Goal: Information Seeking & Learning: Learn about a topic

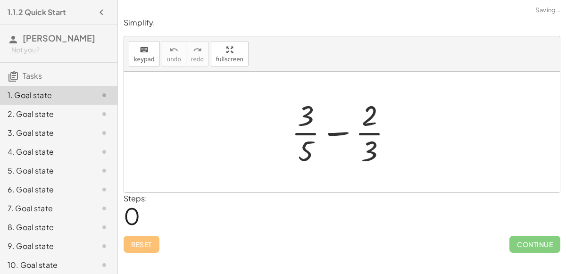
click at [341, 122] on div at bounding box center [346, 132] width 118 height 73
click at [352, 128] on div at bounding box center [346, 132] width 118 height 73
click at [370, 134] on div at bounding box center [346, 132] width 118 height 73
click at [354, 160] on div at bounding box center [346, 132] width 118 height 73
click at [299, 142] on div at bounding box center [346, 132] width 118 height 73
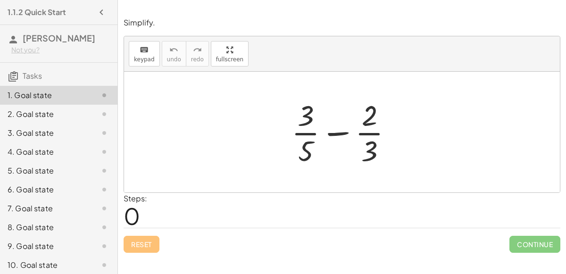
click at [317, 139] on div at bounding box center [346, 132] width 118 height 73
click at [321, 139] on div at bounding box center [346, 132] width 118 height 73
click at [321, 139] on div at bounding box center [345, 132] width 163 height 73
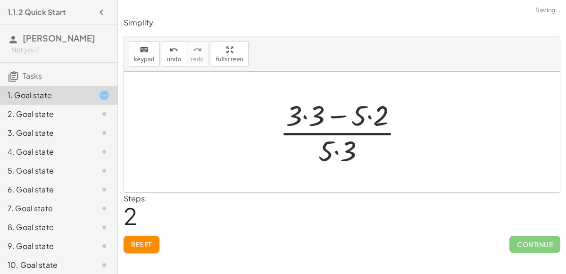
click at [312, 121] on div at bounding box center [345, 132] width 141 height 73
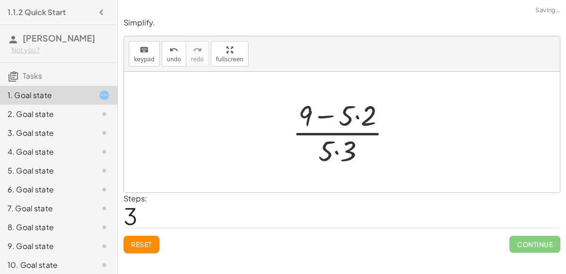
click at [333, 111] on div at bounding box center [346, 132] width 116 height 73
click at [348, 109] on div at bounding box center [346, 132] width 116 height 73
click at [352, 123] on div at bounding box center [346, 132] width 116 height 73
click at [368, 112] on div at bounding box center [346, 132] width 116 height 73
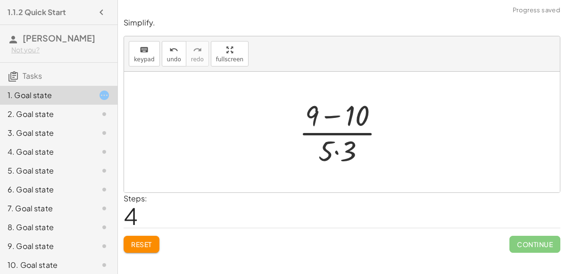
click at [350, 110] on div at bounding box center [345, 132] width 102 height 73
click at [337, 154] on div at bounding box center [346, 132] width 76 height 73
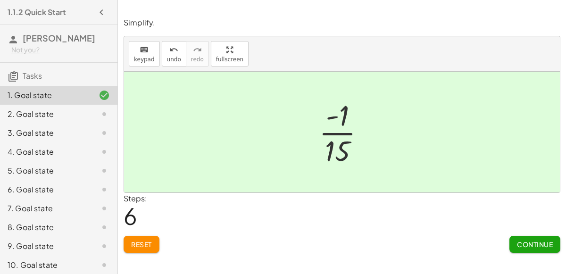
click at [518, 240] on span "Continue" at bounding box center [535, 244] width 36 height 8
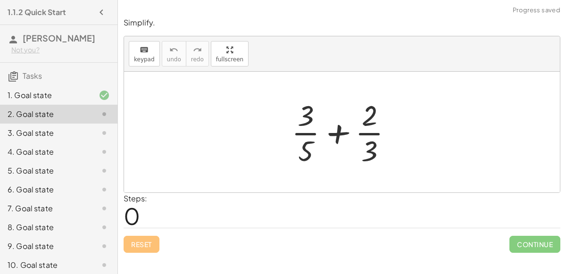
click at [328, 134] on div at bounding box center [346, 132] width 118 height 73
click at [316, 146] on div at bounding box center [346, 132] width 118 height 73
click at [326, 135] on div at bounding box center [346, 132] width 118 height 73
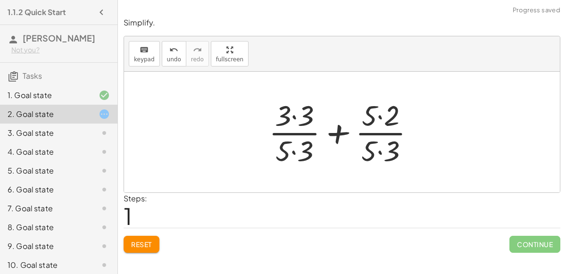
click at [296, 117] on div at bounding box center [345, 132] width 163 height 73
click at [384, 111] on div at bounding box center [346, 132] width 162 height 73
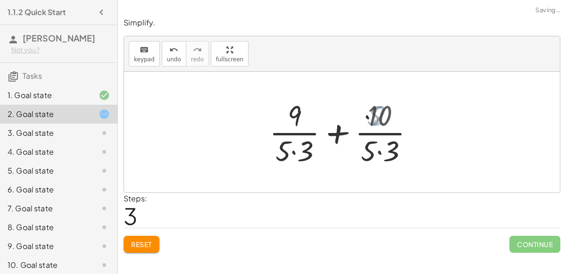
click at [376, 159] on div at bounding box center [346, 132] width 162 height 73
click at [367, 143] on div at bounding box center [346, 132] width 162 height 73
click at [302, 150] on div at bounding box center [346, 132] width 162 height 73
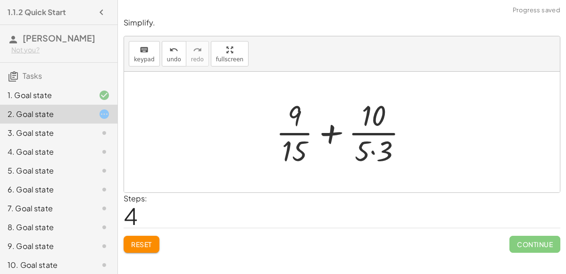
click at [367, 146] on div at bounding box center [345, 132] width 149 height 73
click at [374, 148] on div at bounding box center [345, 132] width 149 height 73
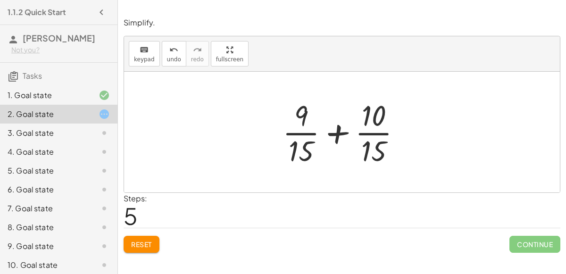
click at [335, 142] on div at bounding box center [346, 132] width 136 height 73
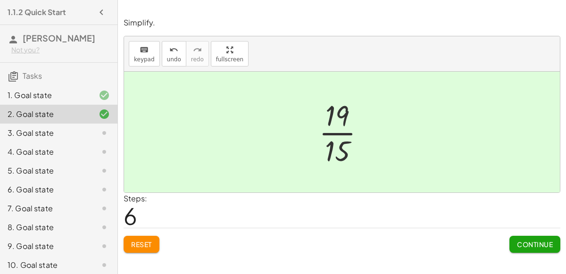
click at [524, 242] on span "Continue" at bounding box center [535, 244] width 36 height 8
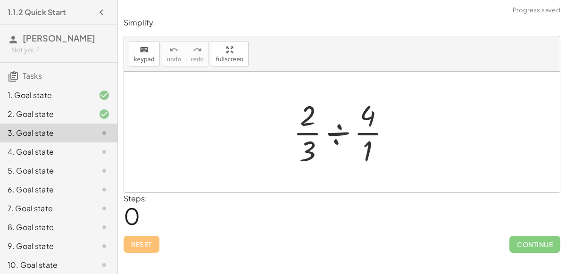
click at [335, 121] on div at bounding box center [346, 132] width 114 height 73
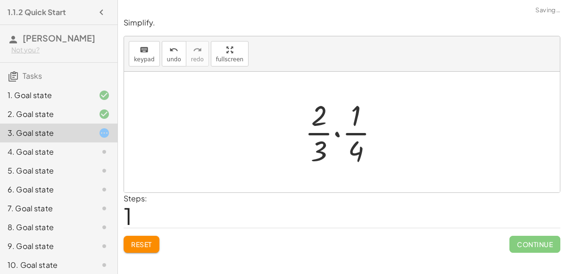
click at [358, 131] on div at bounding box center [345, 132] width 91 height 73
click at [341, 139] on div at bounding box center [345, 132] width 91 height 73
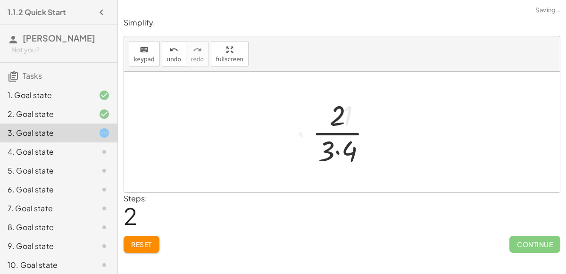
click at [326, 146] on div at bounding box center [346, 132] width 77 height 73
click at [343, 154] on div at bounding box center [346, 132] width 77 height 73
click at [335, 141] on div at bounding box center [346, 132] width 64 height 73
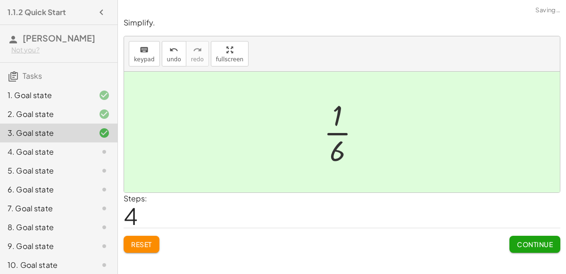
click at [531, 247] on button "Continue" at bounding box center [534, 244] width 51 height 17
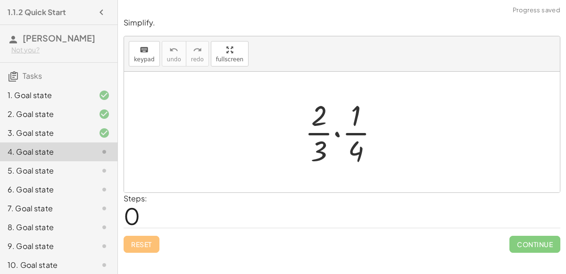
click at [335, 133] on div at bounding box center [345, 132] width 91 height 73
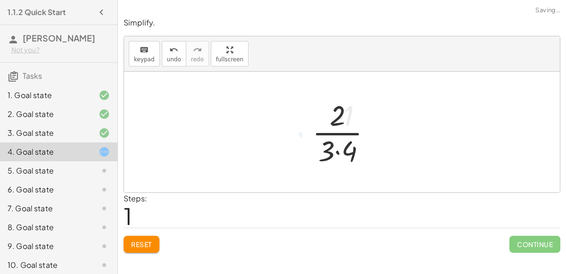
click at [335, 133] on div at bounding box center [346, 132] width 77 height 73
click at [335, 151] on div at bounding box center [346, 132] width 77 height 73
click at [332, 134] on div at bounding box center [346, 132] width 64 height 73
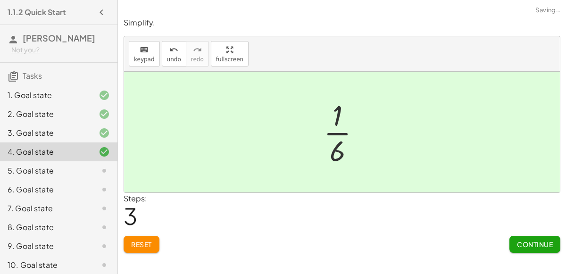
click at [534, 250] on button "Continue" at bounding box center [534, 244] width 51 height 17
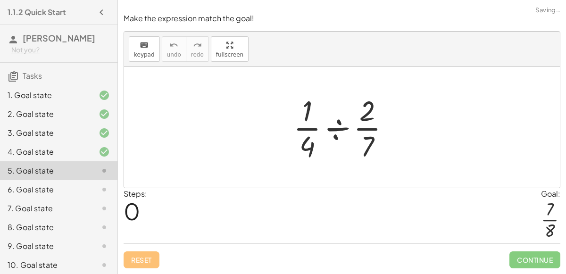
click at [327, 138] on div at bounding box center [346, 127] width 114 height 73
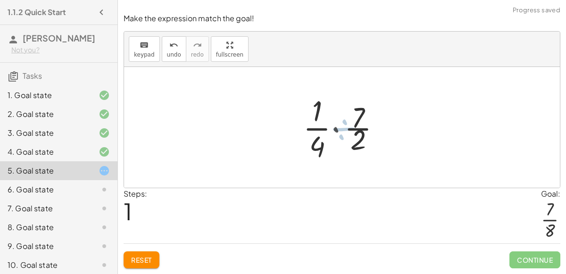
click at [356, 132] on div at bounding box center [346, 127] width 91 height 73
click at [342, 127] on div at bounding box center [346, 127] width 91 height 73
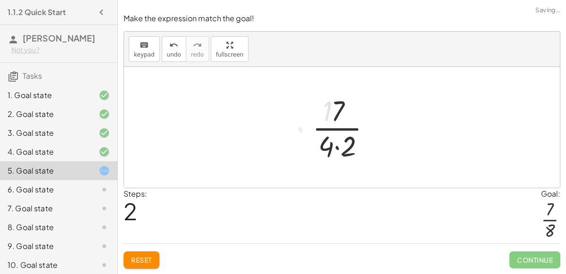
click at [336, 126] on div at bounding box center [346, 127] width 76 height 73
click at [337, 161] on div at bounding box center [346, 127] width 76 height 73
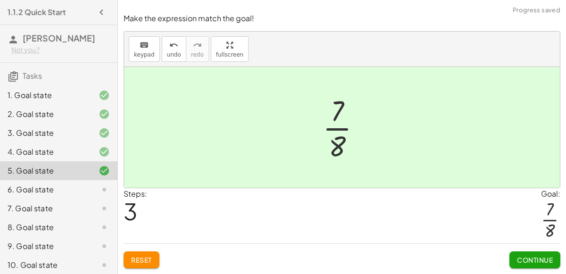
click at [513, 253] on button "Continue" at bounding box center [534, 259] width 51 height 17
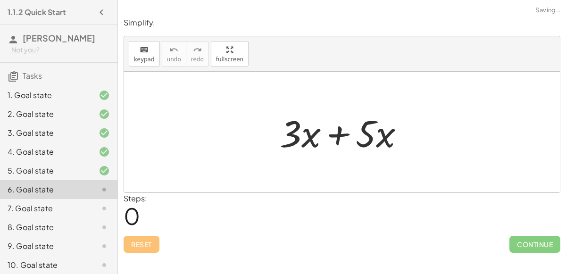
click at [313, 142] on div at bounding box center [346, 132] width 142 height 49
click at [335, 138] on div at bounding box center [346, 132] width 142 height 49
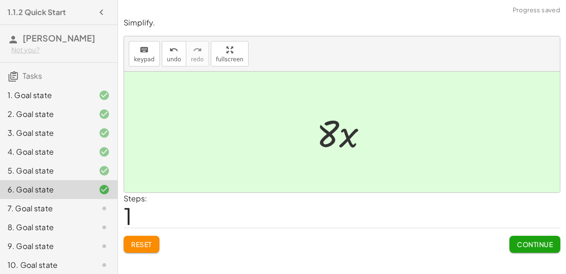
click at [524, 242] on span "Continue" at bounding box center [535, 244] width 36 height 8
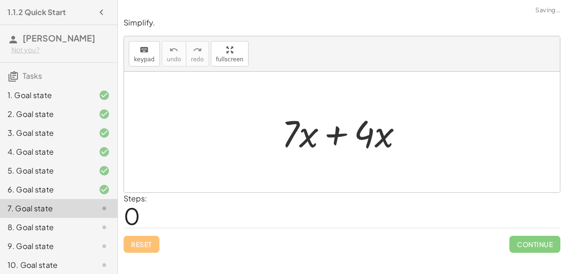
click at [338, 143] on div at bounding box center [346, 132] width 138 height 49
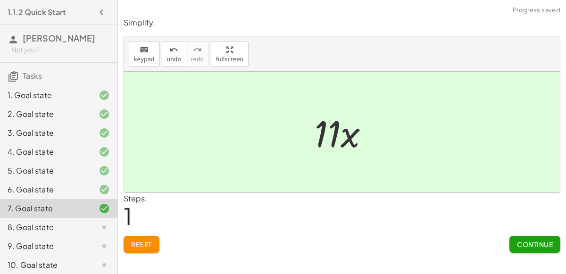
click at [519, 241] on span "Continue" at bounding box center [535, 244] width 36 height 8
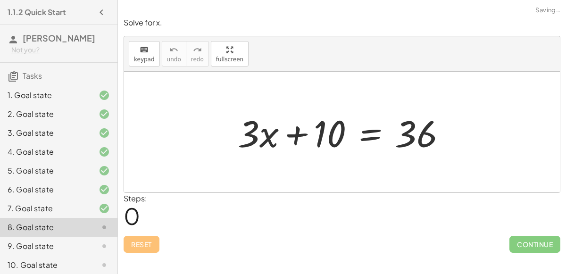
click at [347, 138] on div at bounding box center [345, 132] width 225 height 49
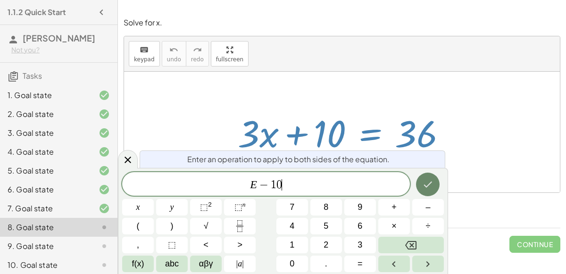
click at [420, 183] on button "Done" at bounding box center [428, 185] width 24 height 24
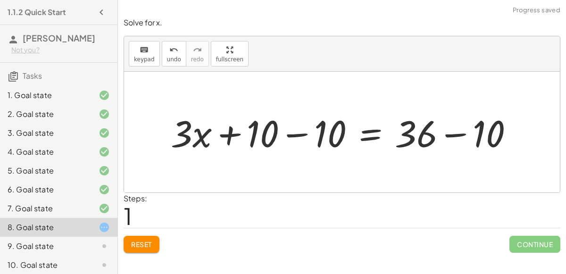
click at [293, 130] on div at bounding box center [346, 132] width 360 height 49
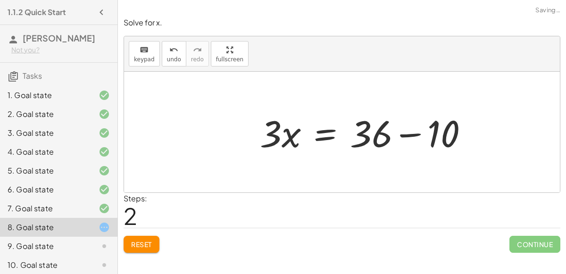
click at [467, 139] on div at bounding box center [342, 132] width 436 height 121
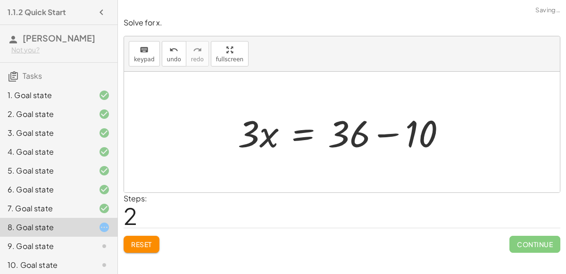
click at [406, 131] on div at bounding box center [345, 132] width 225 height 49
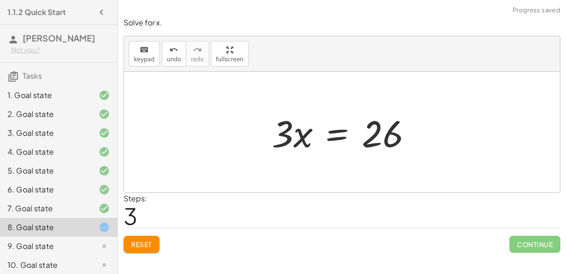
click at [291, 135] on div at bounding box center [346, 132] width 158 height 49
drag, startPoint x: 283, startPoint y: 134, endPoint x: 290, endPoint y: 147, distance: 14.8
click at [290, 147] on div at bounding box center [346, 132] width 158 height 49
click at [294, 156] on div "+ · 3 · x + 10 = 36 + · 3 · x + 10 − 10 = + 36 − 10 + · 3 · x + 0 = + 36 − 10 ·…" at bounding box center [342, 132] width 169 height 53
click at [329, 135] on div at bounding box center [346, 132] width 158 height 49
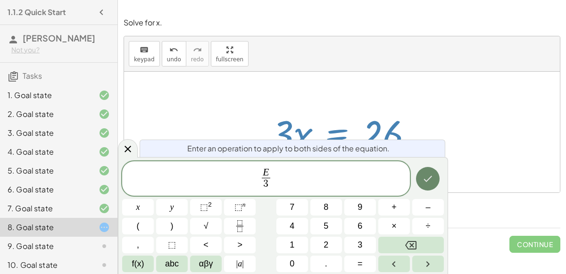
click at [430, 181] on icon "Done" at bounding box center [427, 178] width 11 height 11
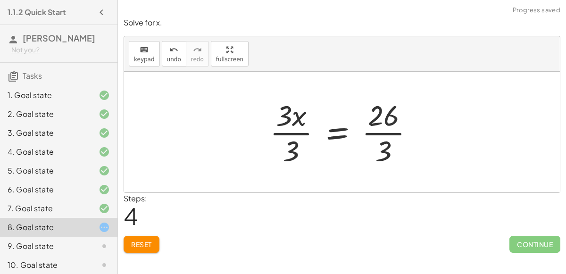
click at [288, 136] on div at bounding box center [345, 132] width 161 height 73
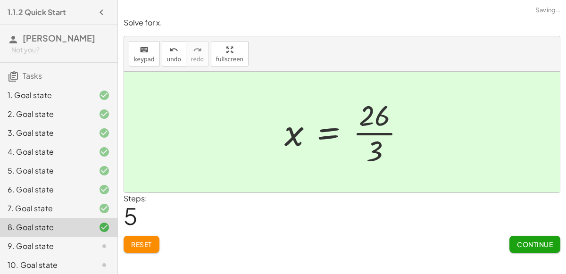
click at [368, 134] on div at bounding box center [349, 132] width 138 height 73
click at [512, 242] on button "Continue" at bounding box center [534, 244] width 51 height 17
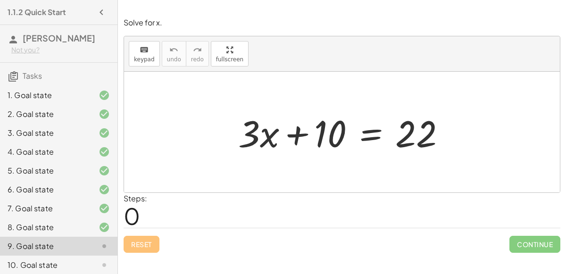
click at [356, 129] on div at bounding box center [346, 132] width 225 height 49
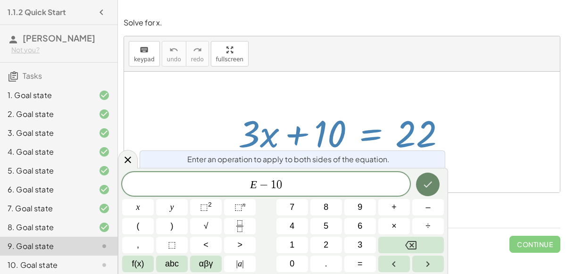
click at [421, 176] on button "Done" at bounding box center [428, 185] width 24 height 24
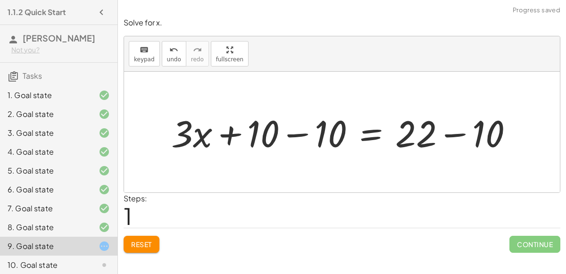
click at [279, 125] on div at bounding box center [346, 132] width 359 height 49
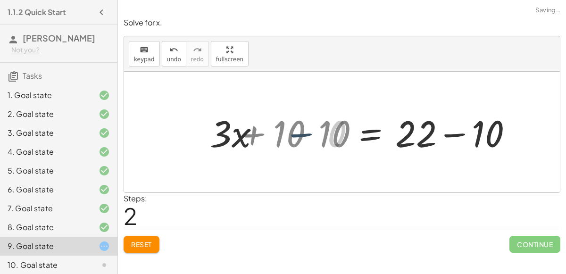
click at [279, 125] on div at bounding box center [342, 132] width 436 height 121
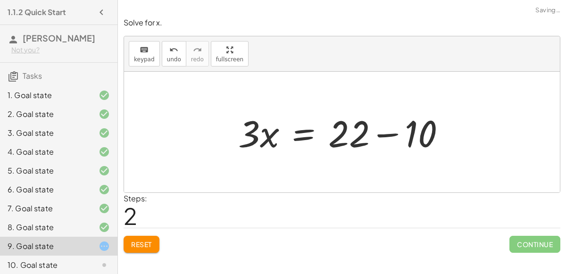
click at [399, 130] on div at bounding box center [346, 132] width 225 height 49
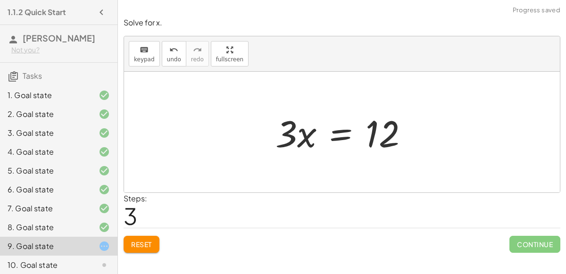
click at [340, 137] on div at bounding box center [346, 132] width 150 height 49
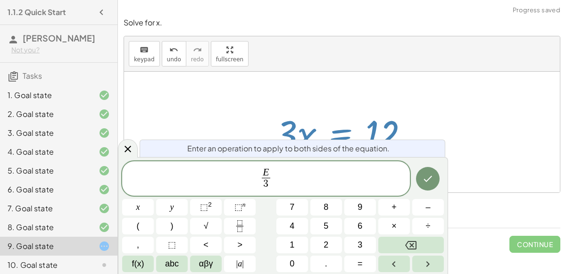
click at [154, 199] on div at bounding box center [138, 207] width 32 height 17
click at [426, 180] on icon "Done" at bounding box center [427, 178] width 11 height 11
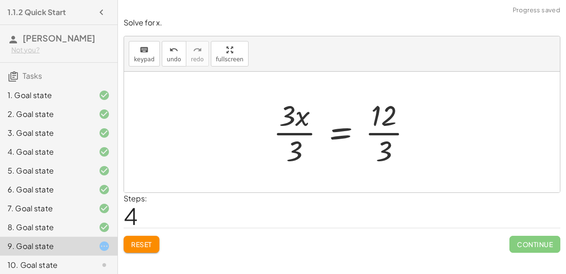
click at [289, 120] on div at bounding box center [346, 132] width 156 height 73
click at [301, 132] on div at bounding box center [346, 132] width 156 height 73
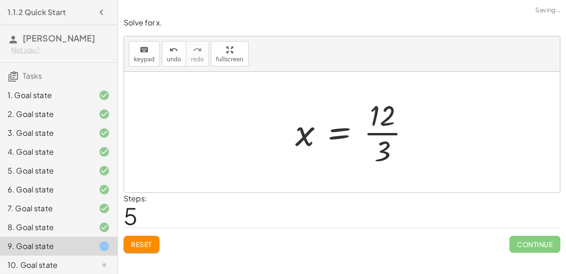
click at [372, 127] on div at bounding box center [357, 132] width 132 height 73
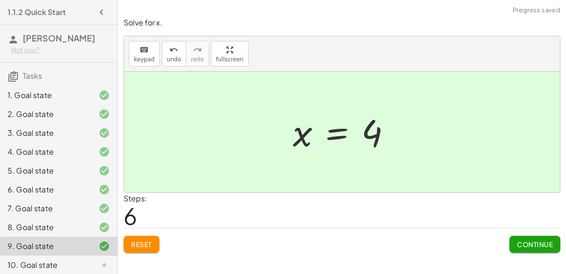
click at [524, 241] on span "Continue" at bounding box center [535, 244] width 36 height 8
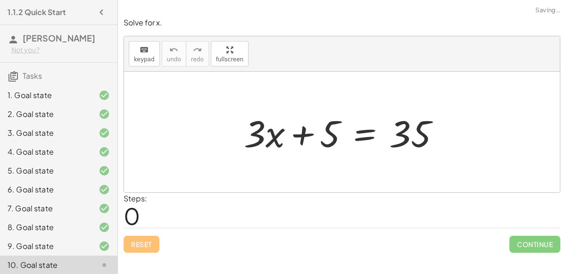
click at [262, 180] on div at bounding box center [342, 132] width 436 height 121
click at [361, 135] on div at bounding box center [345, 132] width 213 height 49
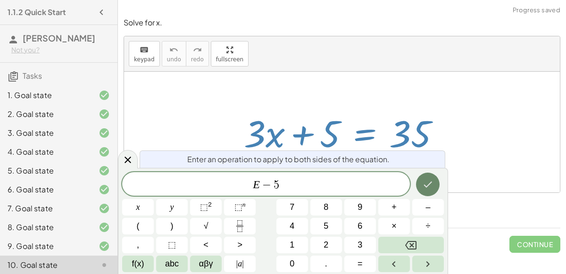
click at [421, 189] on button "Done" at bounding box center [428, 185] width 24 height 24
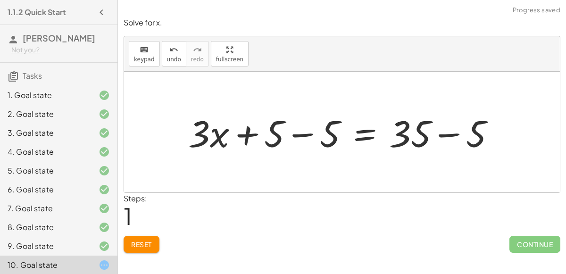
click at [300, 133] on div at bounding box center [346, 132] width 324 height 49
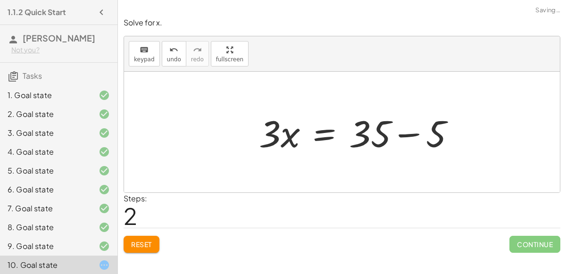
click at [440, 130] on div at bounding box center [360, 132] width 213 height 49
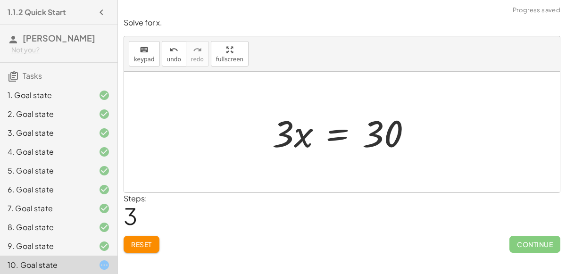
click at [333, 137] on div at bounding box center [345, 132] width 156 height 49
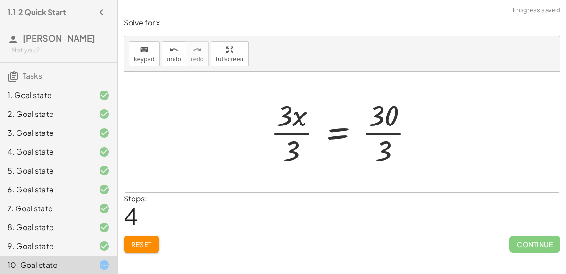
click at [221, 91] on div at bounding box center [342, 132] width 436 height 121
click at [315, 124] on div at bounding box center [346, 132] width 160 height 73
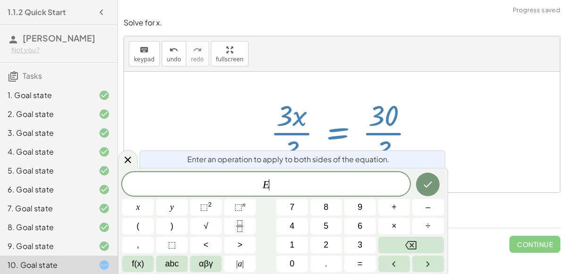
click at [350, 131] on div at bounding box center [346, 132] width 160 height 73
click at [421, 178] on button "Done" at bounding box center [428, 185] width 24 height 24
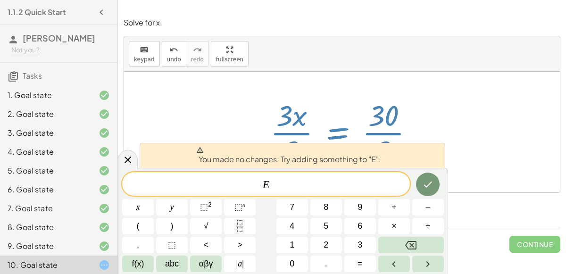
click at [321, 136] on div at bounding box center [346, 132] width 160 height 73
click at [263, 109] on div "+ · 3 · x + 5 = 35 + · 3 · x + 5 − 5 = + 35 − 5 + · 3 · x + 0 = + 35 − 5 · 3 · …" at bounding box center [342, 131] width 172 height 77
click at [134, 50] on div "keyboard" at bounding box center [144, 49] width 21 height 11
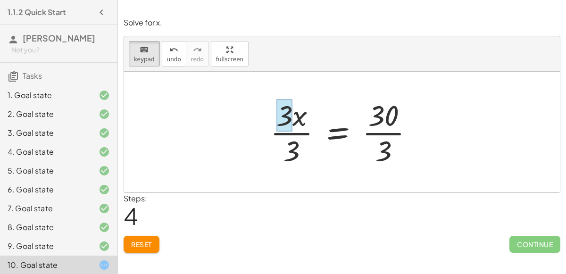
click at [281, 121] on div at bounding box center [284, 115] width 16 height 33
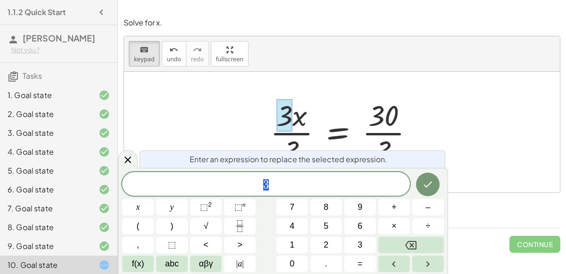
click at [237, 118] on div at bounding box center [342, 132] width 436 height 121
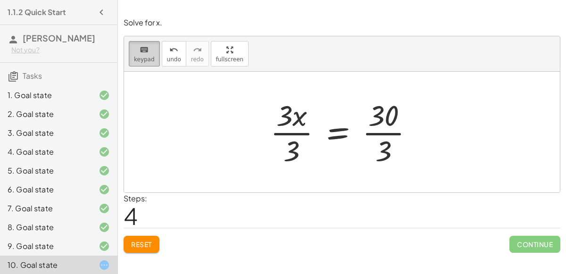
click at [141, 55] on button "keyboard keypad" at bounding box center [144, 53] width 31 height 25
click at [283, 129] on div at bounding box center [346, 132] width 160 height 73
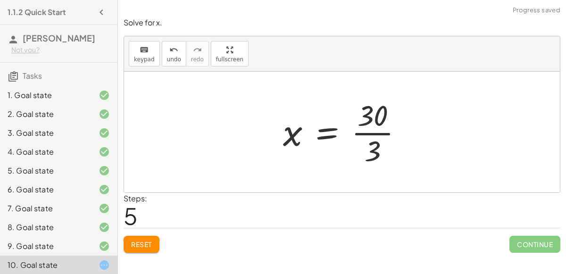
click at [380, 136] on div at bounding box center [346, 132] width 137 height 73
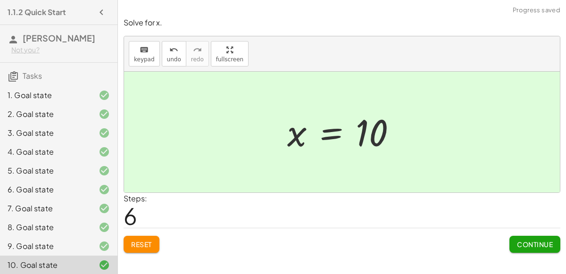
click at [523, 239] on button "Continue" at bounding box center [534, 244] width 51 height 17
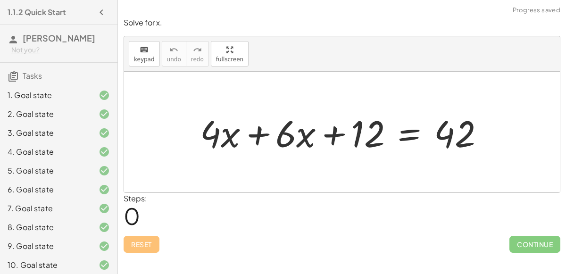
scroll to position [41, 0]
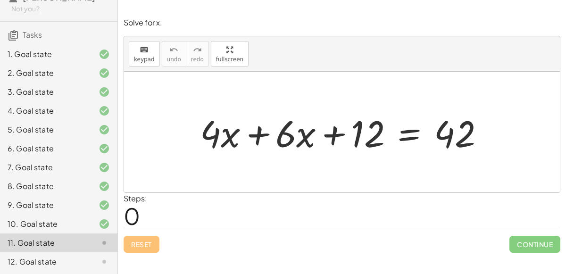
click at [281, 176] on div at bounding box center [342, 132] width 436 height 121
click at [388, 140] on div at bounding box center [345, 132] width 301 height 49
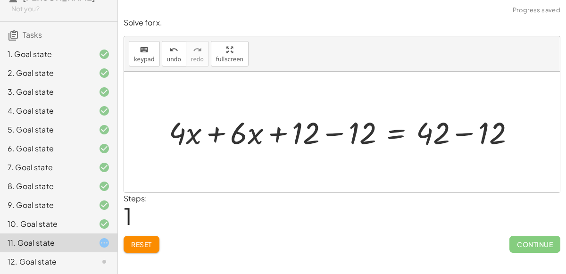
click at [320, 135] on div at bounding box center [345, 132] width 363 height 41
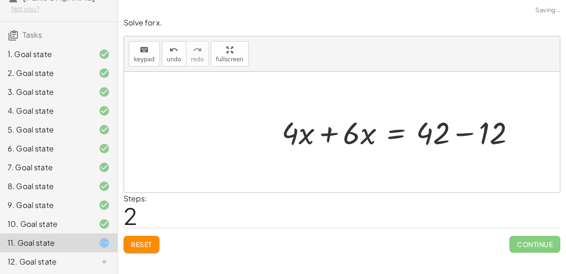
click at [449, 131] on div at bounding box center [402, 132] width 250 height 41
click at [465, 130] on div at bounding box center [402, 132] width 250 height 41
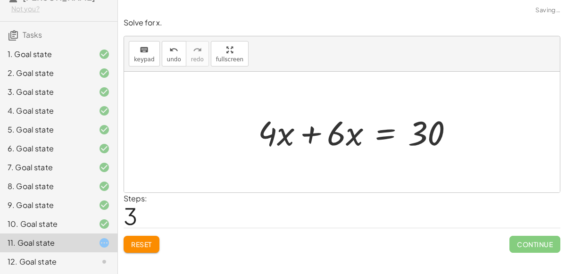
click at [317, 129] on div at bounding box center [356, 132] width 231 height 49
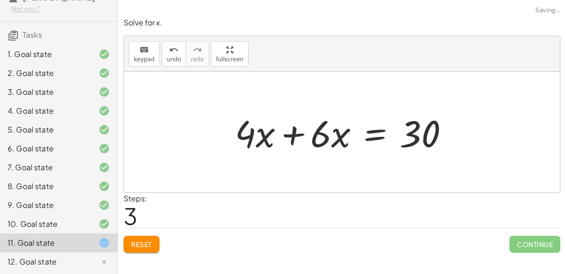
click at [295, 137] on div at bounding box center [345, 132] width 231 height 49
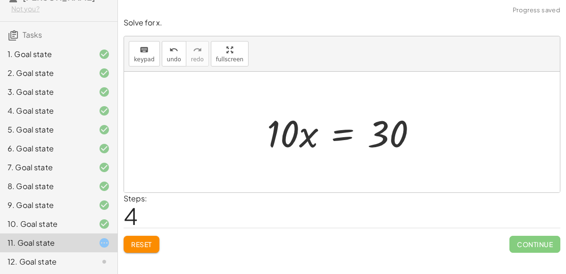
click at [331, 129] on div at bounding box center [345, 132] width 167 height 49
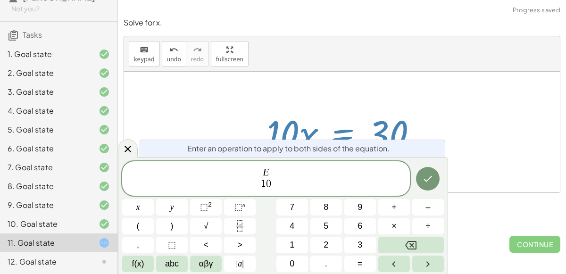
click at [154, 199] on div at bounding box center [138, 207] width 32 height 17
click at [419, 177] on button "Done" at bounding box center [428, 179] width 24 height 24
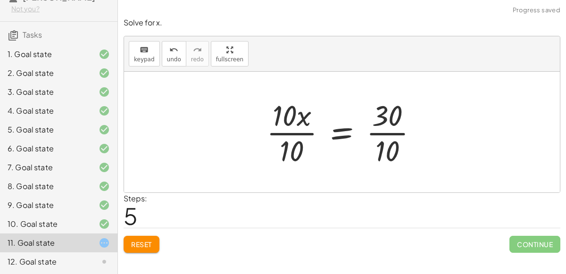
click at [282, 120] on div at bounding box center [346, 132] width 168 height 73
click at [274, 130] on div at bounding box center [346, 132] width 168 height 73
click at [290, 120] on div at bounding box center [346, 132] width 168 height 73
click at [289, 133] on div at bounding box center [346, 132] width 168 height 73
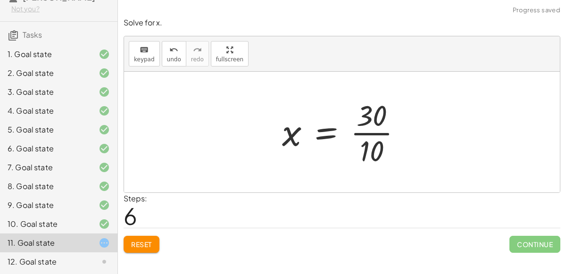
click at [376, 131] on div at bounding box center [345, 132] width 137 height 73
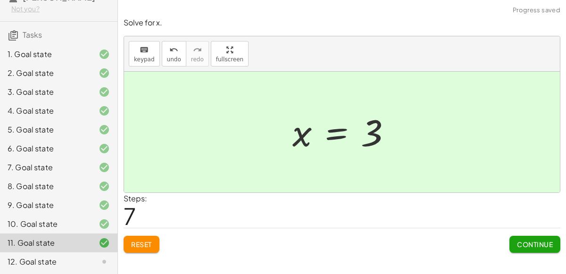
click at [511, 240] on button "Continue" at bounding box center [534, 244] width 51 height 17
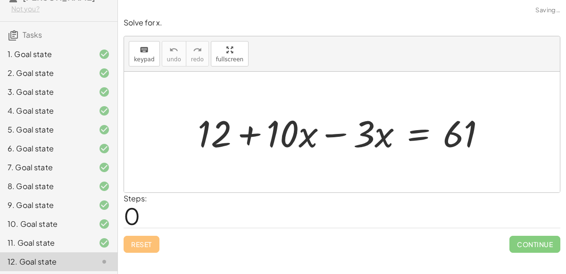
click at [319, 134] on div at bounding box center [346, 132] width 306 height 49
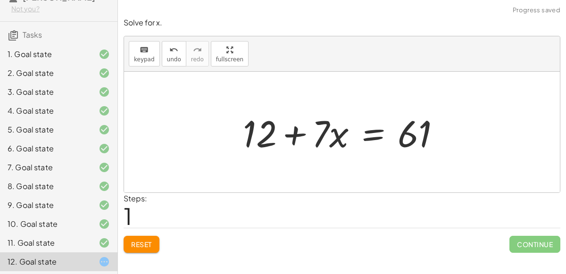
click at [233, 146] on div "+ 12 + · 10 · x − · 3 · x = 61 + 12 + · x = 61 · 7" at bounding box center [342, 132] width 226 height 53
click at [252, 137] on div at bounding box center [345, 132] width 215 height 49
click at [305, 135] on div at bounding box center [345, 132] width 215 height 49
click at [364, 125] on div at bounding box center [345, 132] width 215 height 49
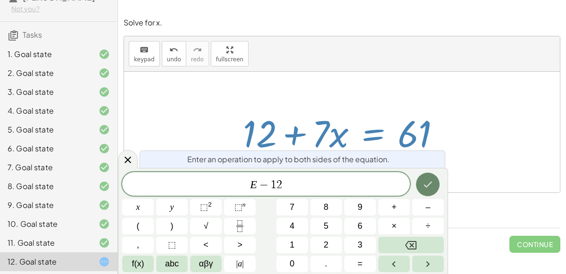
click at [420, 180] on button "Done" at bounding box center [428, 185] width 24 height 24
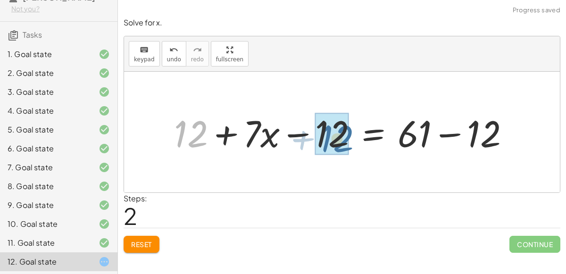
drag, startPoint x: 199, startPoint y: 128, endPoint x: 345, endPoint y: 132, distance: 146.3
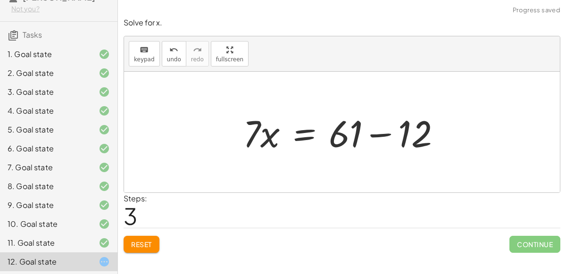
click at [399, 131] on div at bounding box center [345, 132] width 215 height 49
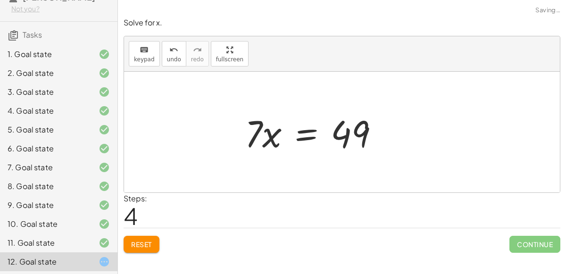
click at [255, 150] on div "+ 12 + · 10 · x − · 3 · x = 61 + 12 + · 7 · x = 61 + 12 + · 7 · x − 12 = + 61 −…" at bounding box center [312, 132] width 163 height 53
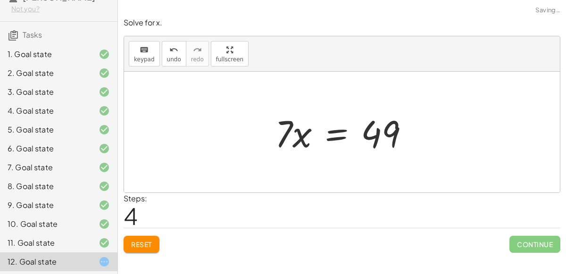
click at [332, 142] on div at bounding box center [345, 132] width 151 height 49
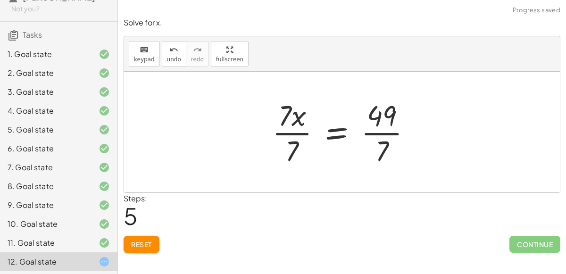
click at [297, 128] on div at bounding box center [345, 132] width 157 height 73
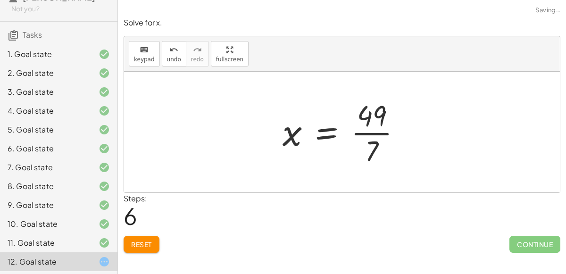
click at [384, 129] on div at bounding box center [346, 132] width 136 height 73
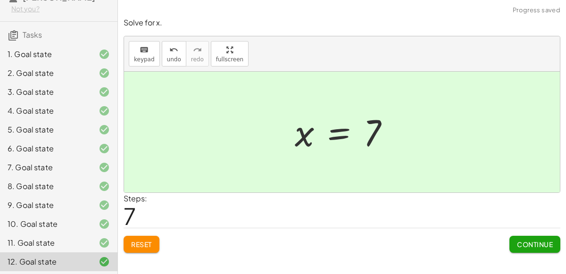
click at [525, 243] on span "Continue" at bounding box center [535, 244] width 36 height 8
